Goal: Information Seeking & Learning: Learn about a topic

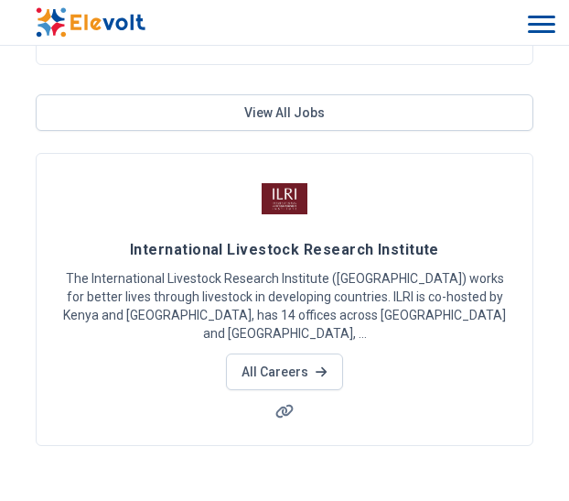
scroll to position [982, 0]
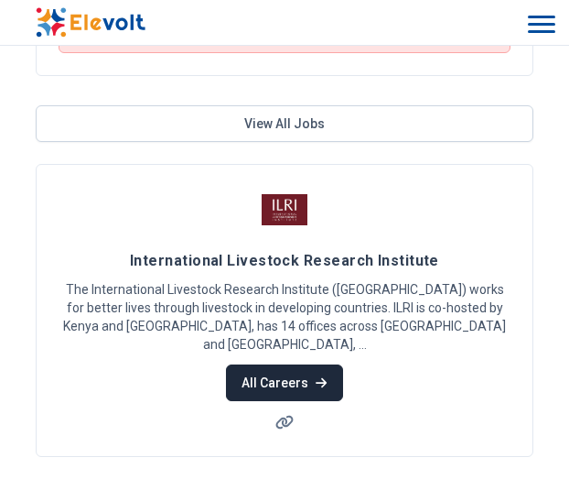
click at [304, 368] on link "All Careers" at bounding box center [284, 382] width 116 height 37
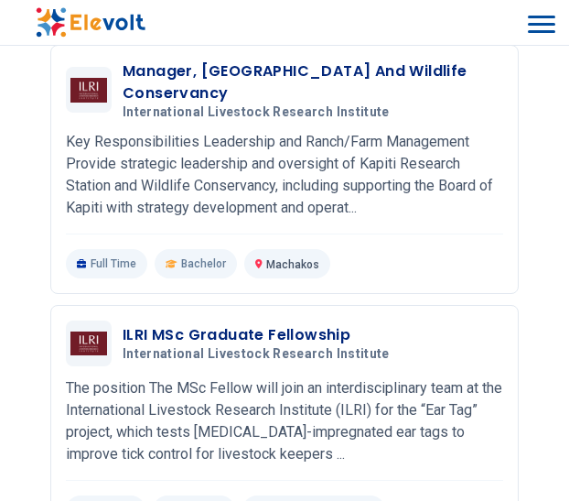
scroll to position [1893, 0]
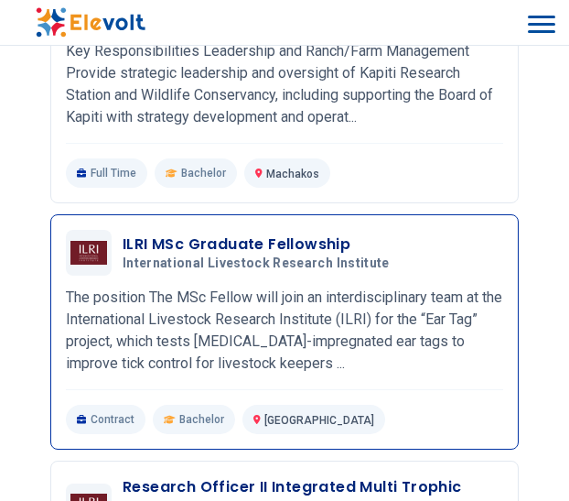
click at [240, 233] on h3 "ILRI MSc Graduate Fellowship" at bounding box center [260, 244] width 275 height 22
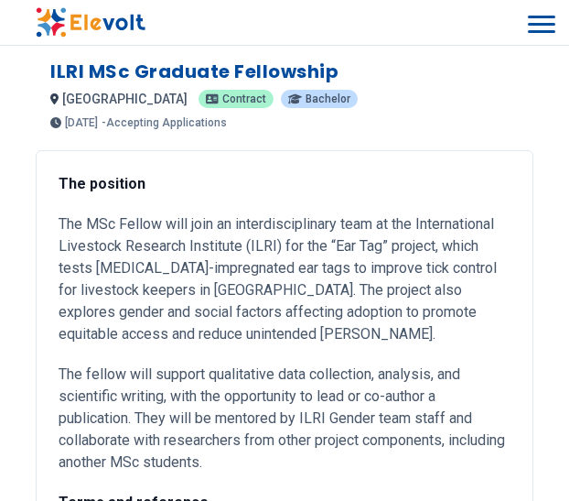
click at [116, 21] on img at bounding box center [91, 22] width 110 height 30
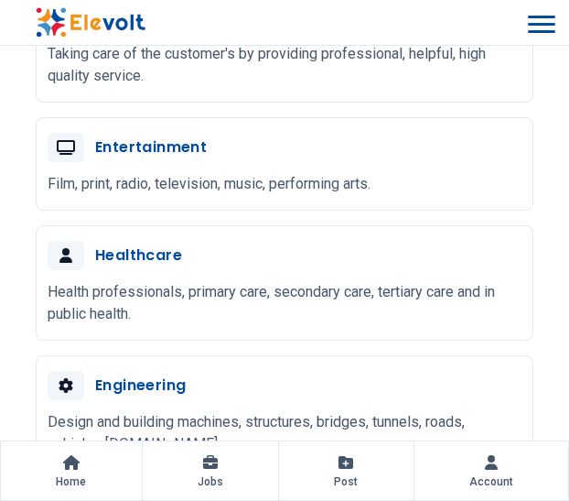
scroll to position [2891, 0]
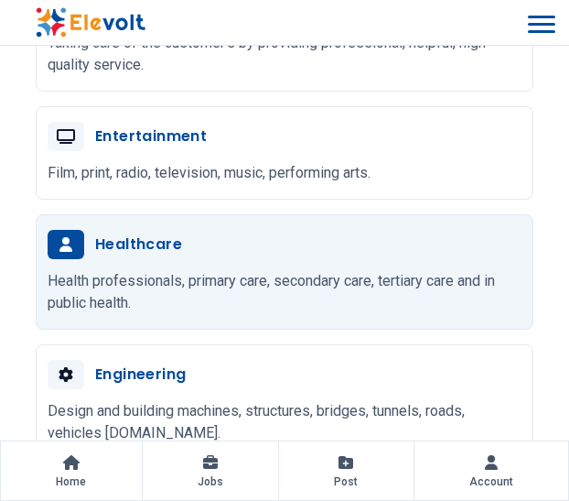
click at [176, 271] on p "Health professionals, primary care, secondary care, tertiary care and in public…" at bounding box center [285, 292] width 474 height 44
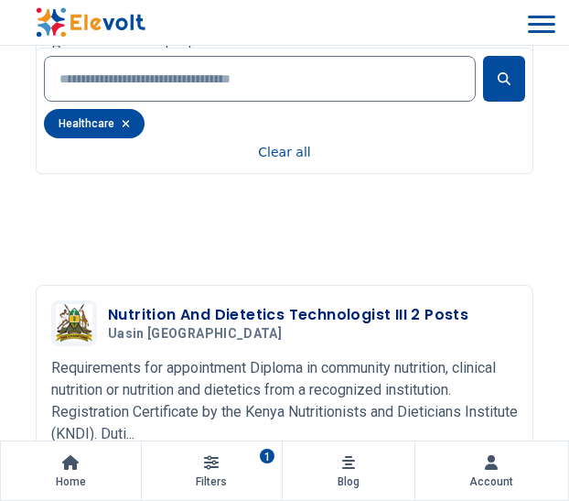
scroll to position [3945, 0]
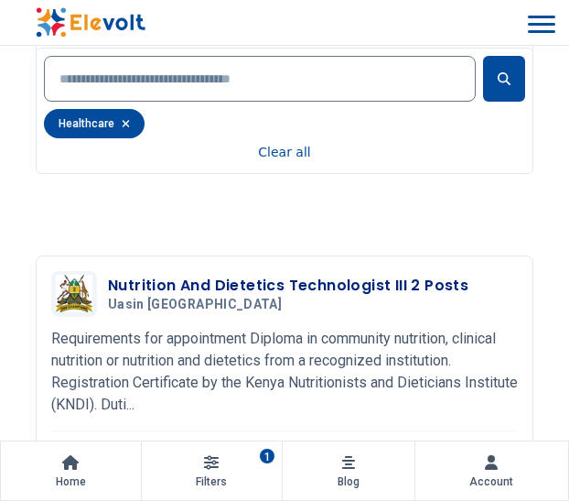
drag, startPoint x: 404, startPoint y: 232, endPoint x: 548, endPoint y: 321, distance: 170.1
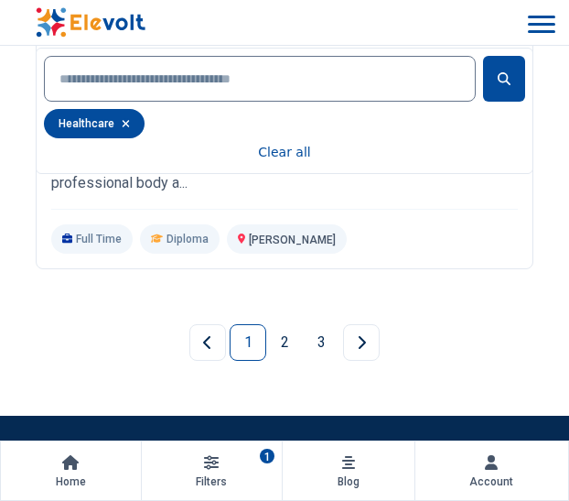
scroll to position [4453, 0]
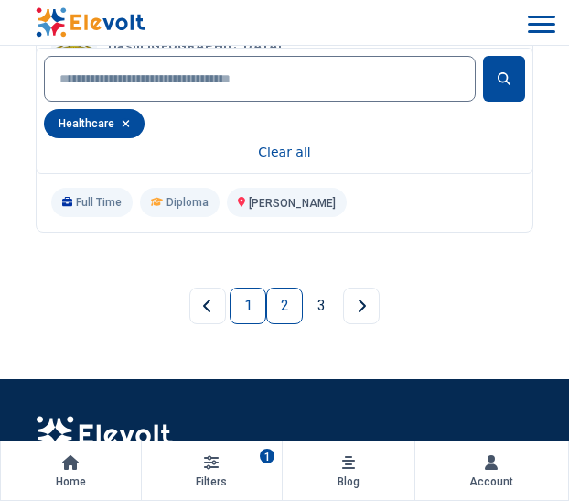
click at [287, 287] on link "2" at bounding box center [284, 305] width 37 height 37
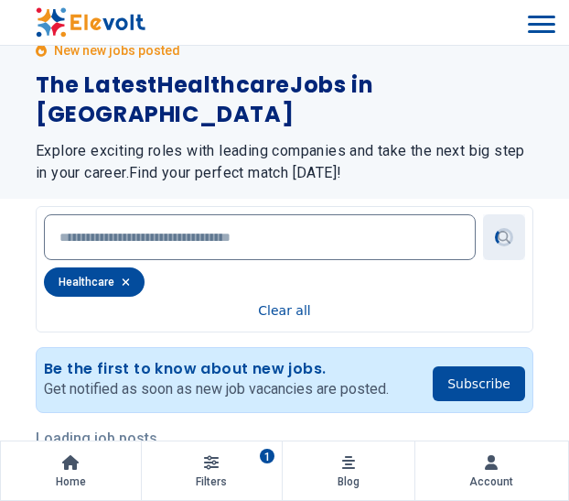
scroll to position [0, 0]
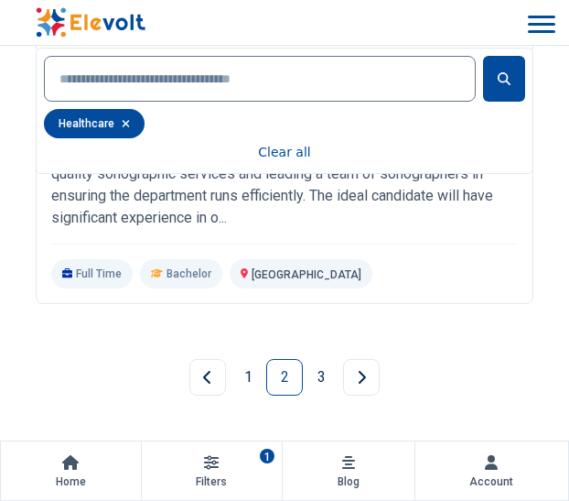
scroll to position [4447, 0]
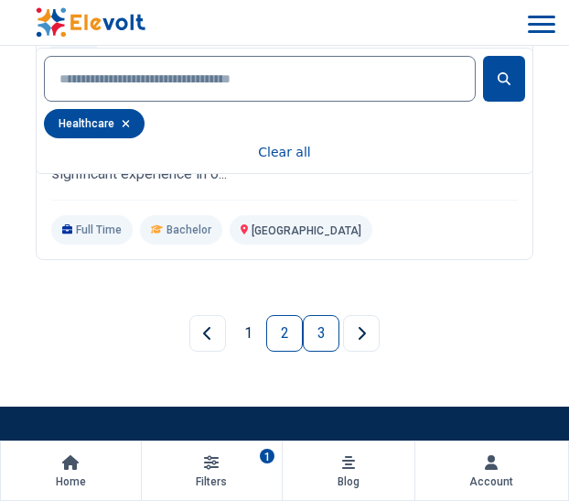
click at [324, 315] on link "3" at bounding box center [321, 333] width 37 height 37
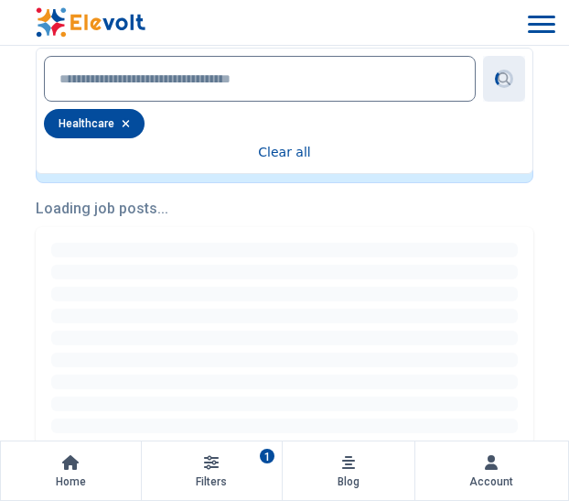
scroll to position [0, 0]
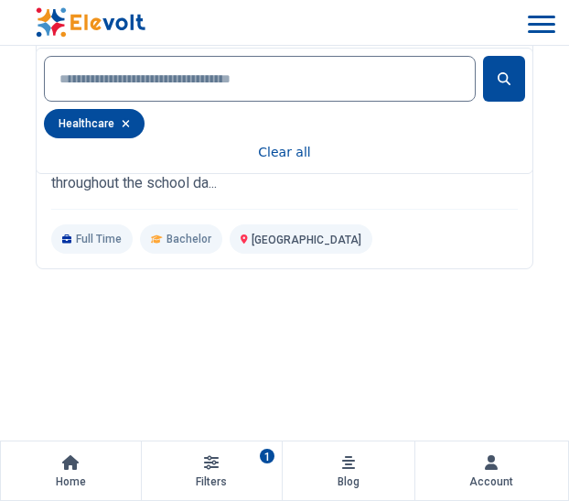
scroll to position [1605, 0]
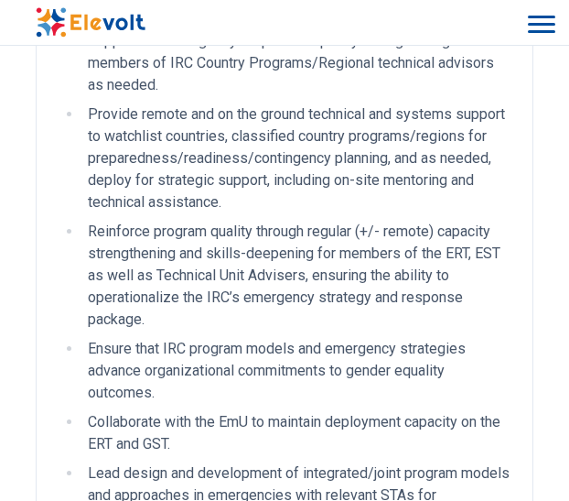
scroll to position [1594, 0]
